Goal: Navigation & Orientation: Find specific page/section

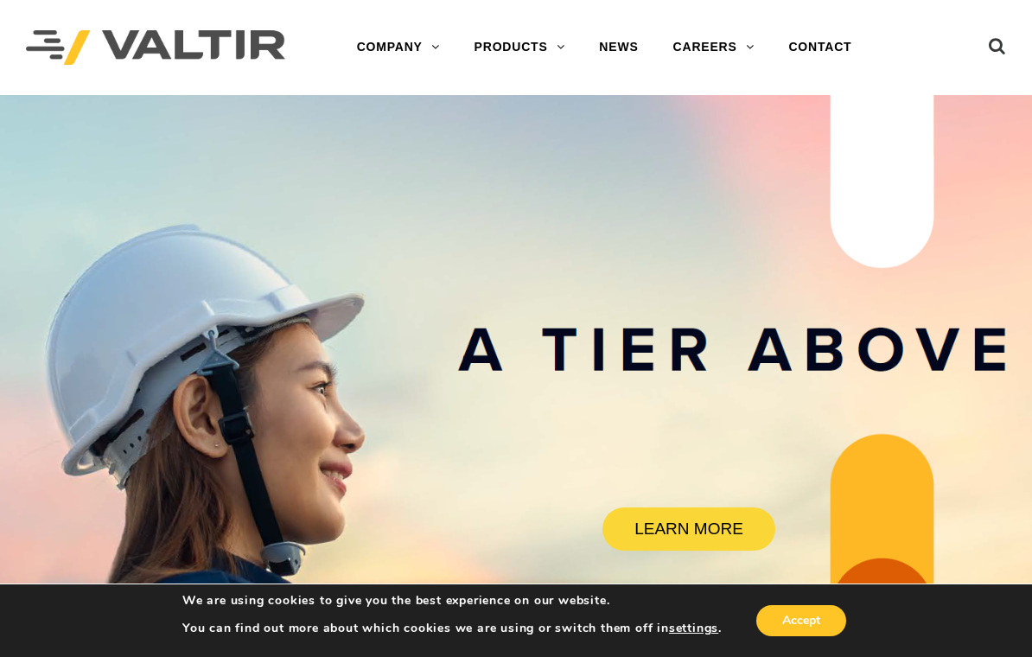
click at [627, 44] on link "NEWS" at bounding box center [618, 47] width 73 height 35
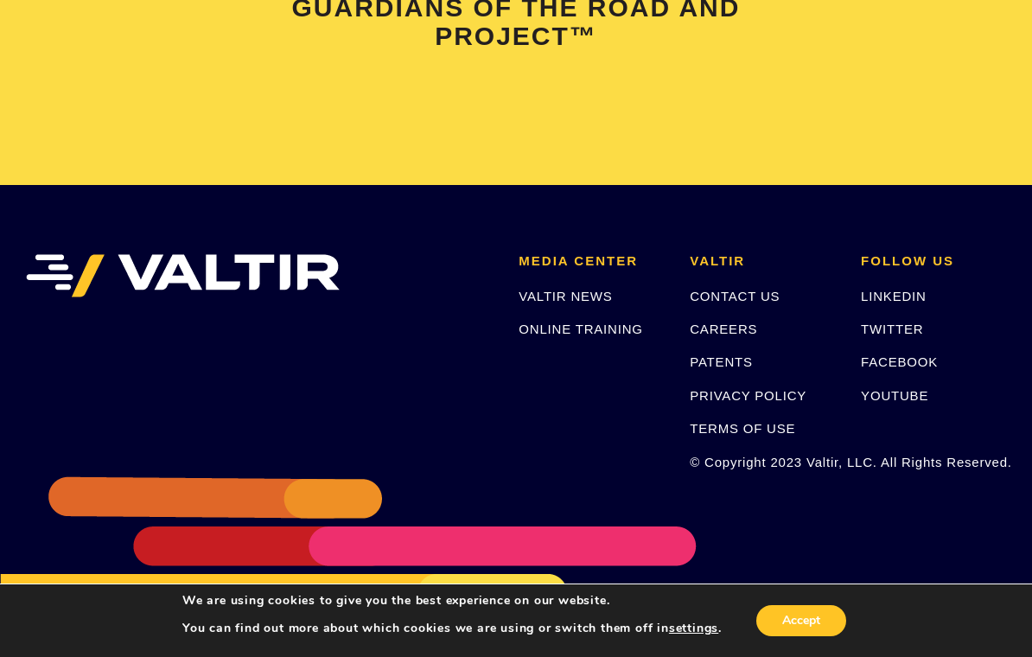
scroll to position [3753, 0]
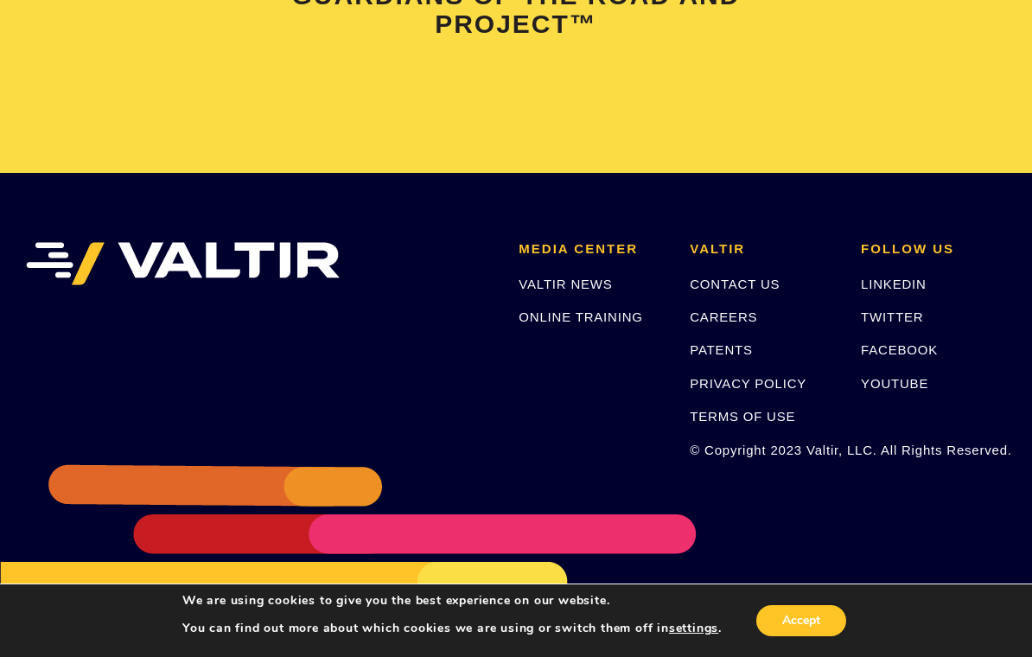
click at [581, 277] on link "VALTIR NEWS" at bounding box center [565, 284] width 93 height 15
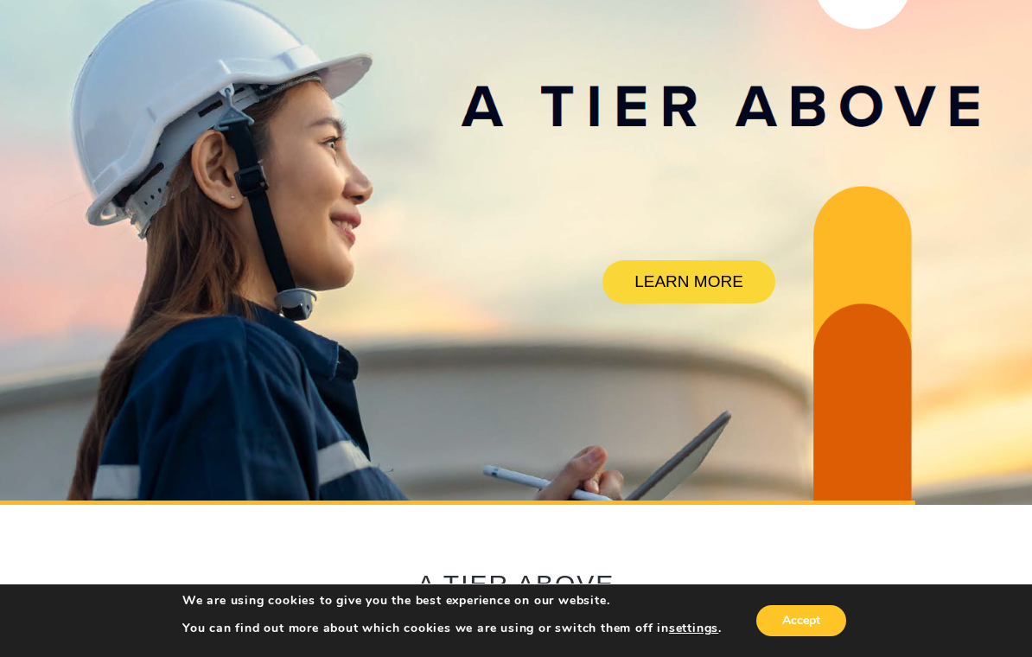
scroll to position [0, 0]
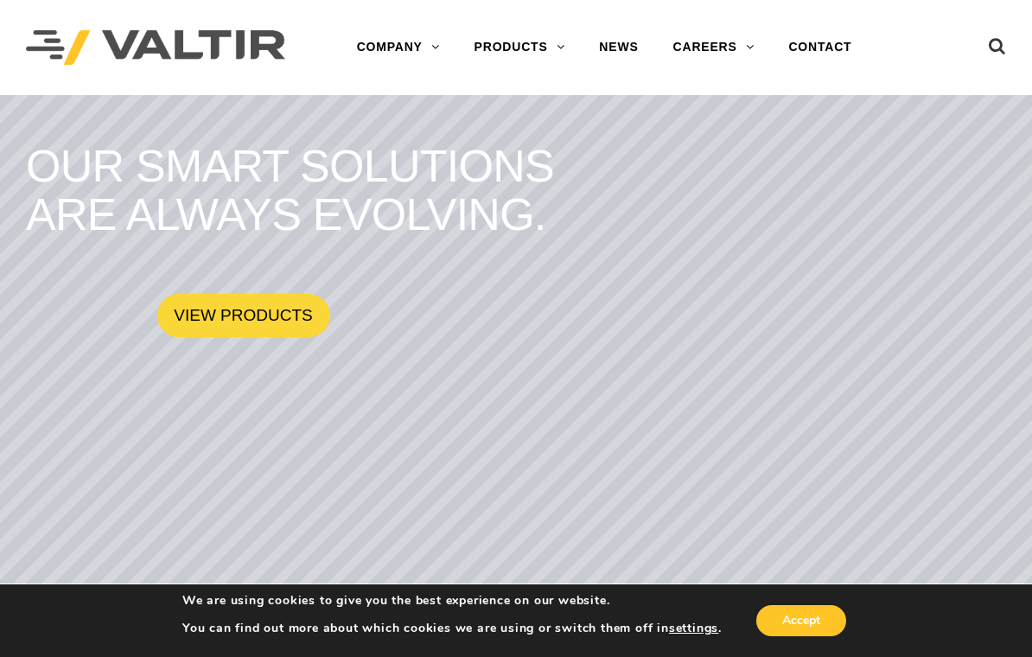
click at [416, 83] on link "ABOUT [PERSON_NAME]" at bounding box center [448, 82] width 216 height 35
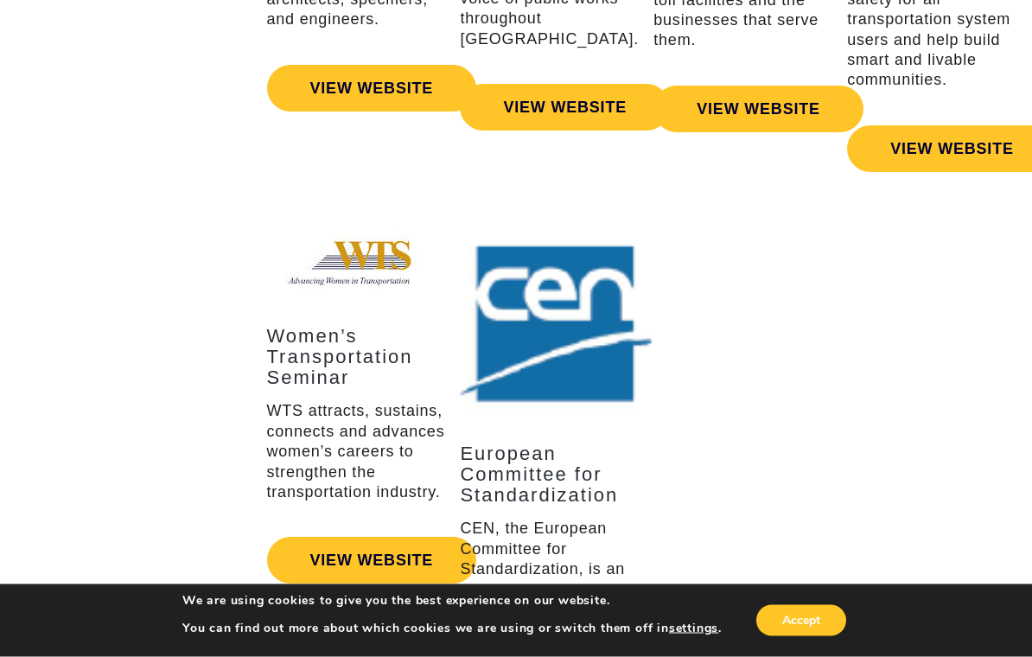
scroll to position [3216, 0]
